Goal: Information Seeking & Learning: Learn about a topic

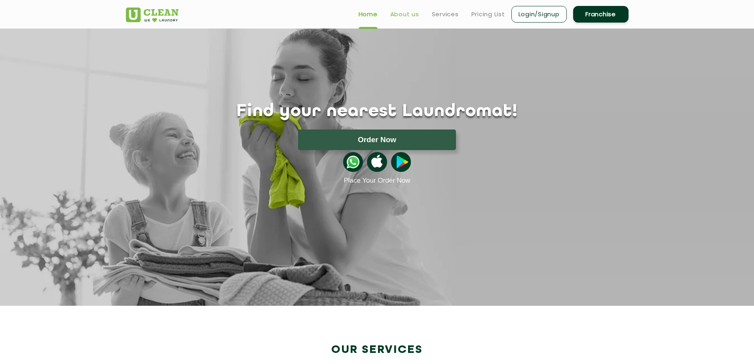
click at [417, 17] on link "About us" at bounding box center [404, 15] width 29 height 10
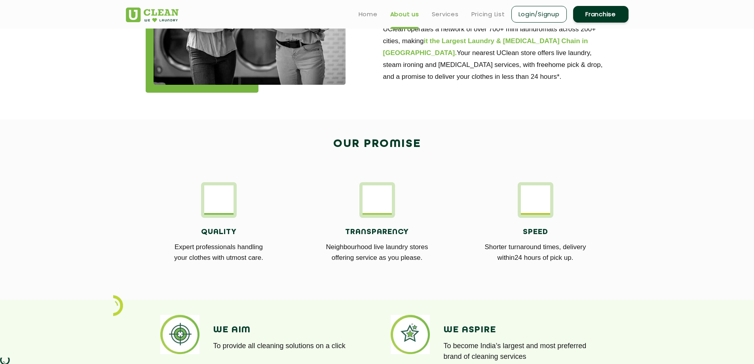
scroll to position [211, 0]
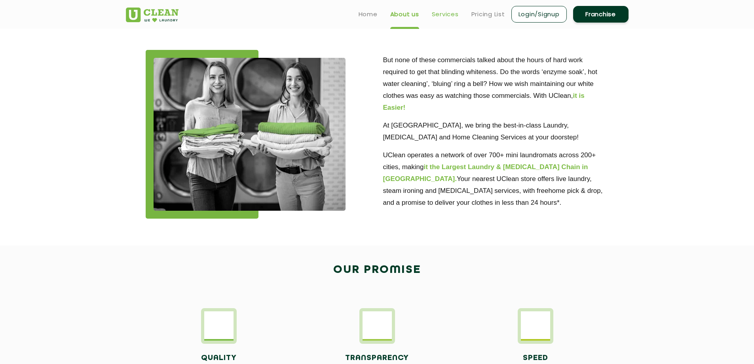
click at [446, 13] on link "Services" at bounding box center [445, 15] width 27 height 10
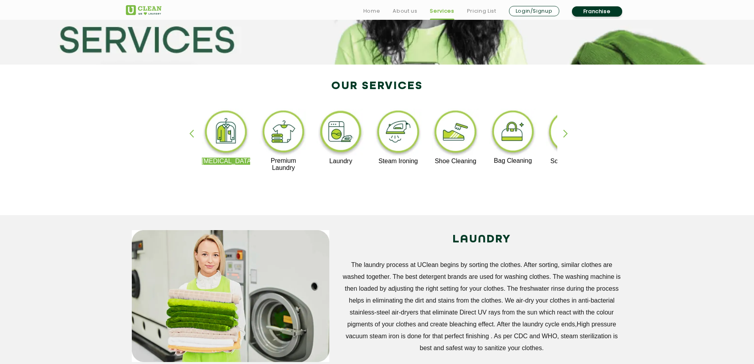
scroll to position [119, 0]
click at [565, 135] on div "button" at bounding box center [569, 140] width 12 height 22
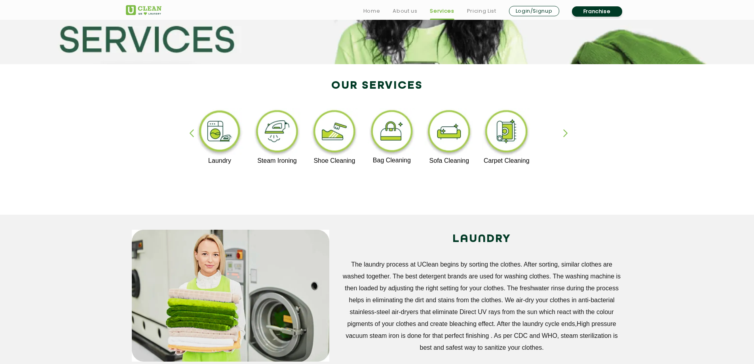
click at [444, 140] on img at bounding box center [449, 132] width 49 height 49
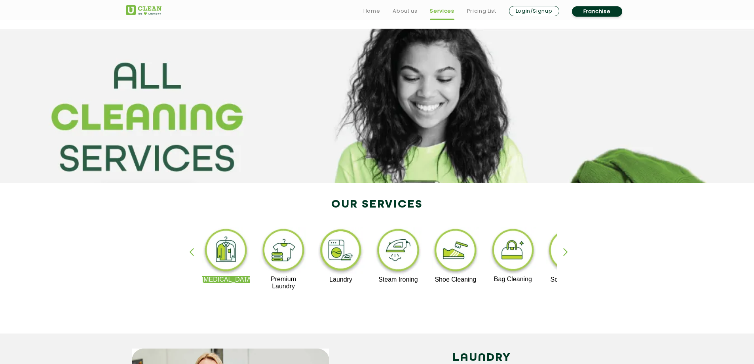
scroll to position [119, 0]
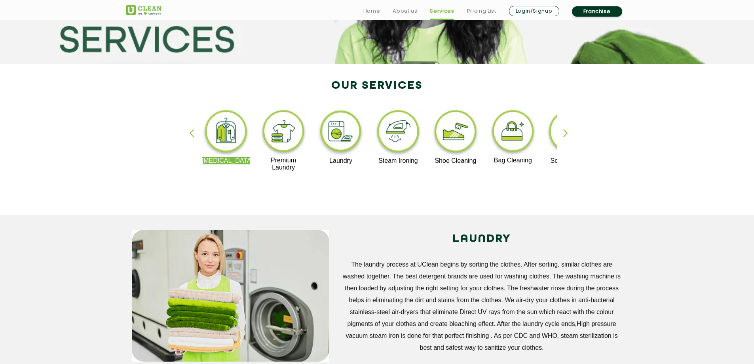
click at [567, 131] on div "button" at bounding box center [569, 140] width 12 height 22
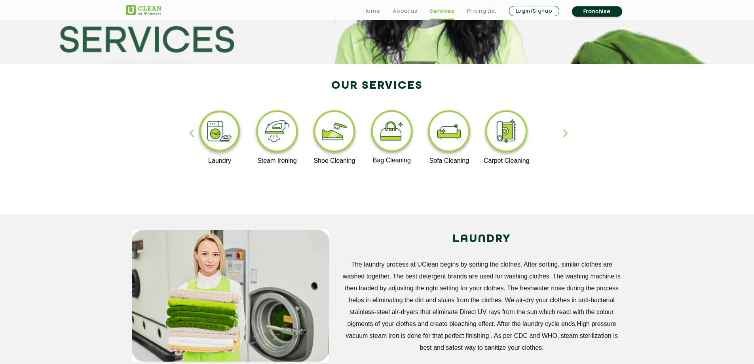
drag, startPoint x: 420, startPoint y: 101, endPoint x: 522, endPoint y: 166, distance: 121.3
click at [522, 166] on div "[MEDICAL_DATA] Premium Laundry Laundry Steam Ironing Shoe Cleaning Bag Cleaning…" at bounding box center [377, 143] width 515 height 143
click at [571, 132] on div "button" at bounding box center [569, 140] width 12 height 22
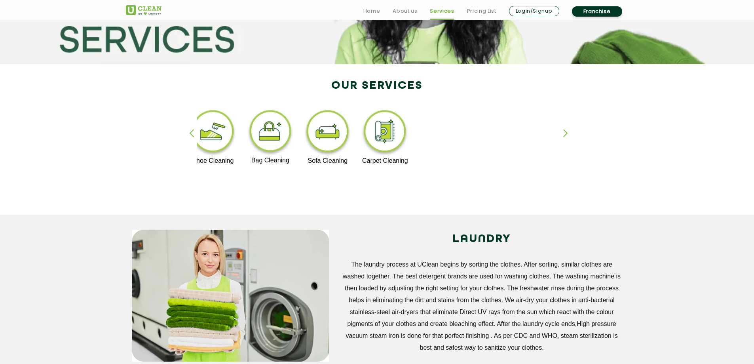
click at [392, 161] on p "Carpet Cleaning" at bounding box center [385, 160] width 49 height 7
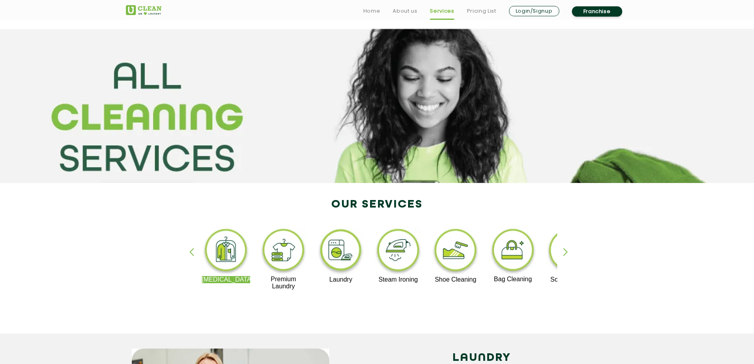
scroll to position [119, 0]
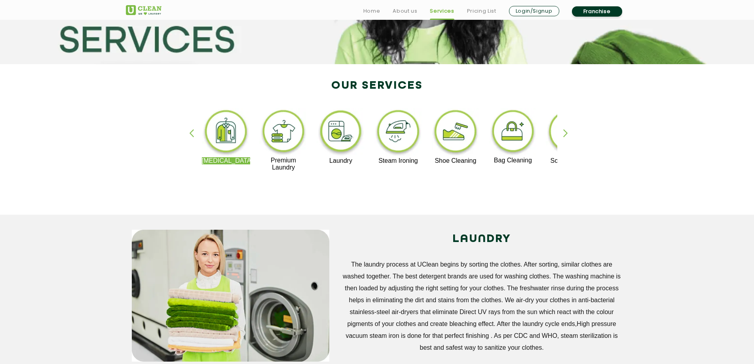
click at [568, 136] on div "button" at bounding box center [569, 140] width 12 height 22
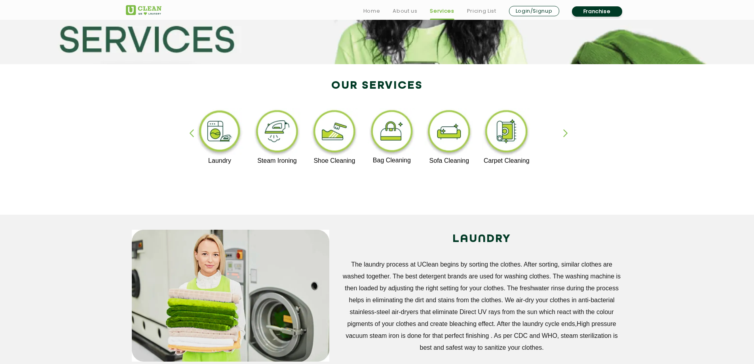
drag, startPoint x: 505, startPoint y: 161, endPoint x: 502, endPoint y: 143, distance: 18.9
